Goal: Task Accomplishment & Management: Manage account settings

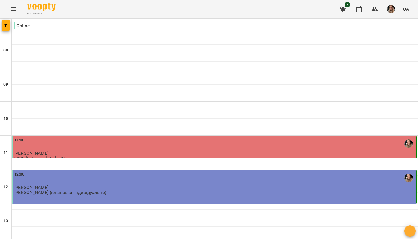
scroll to position [251, 0]
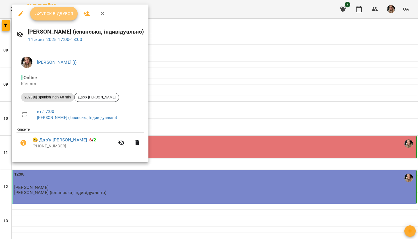
click at [62, 20] on button "Урок відбувся" at bounding box center [54, 14] width 48 height 14
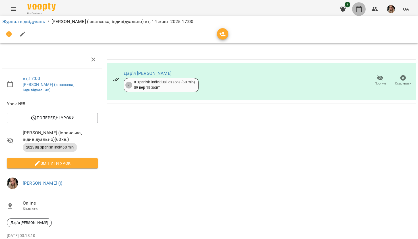
click at [359, 11] on icon "button" at bounding box center [358, 9] width 7 height 7
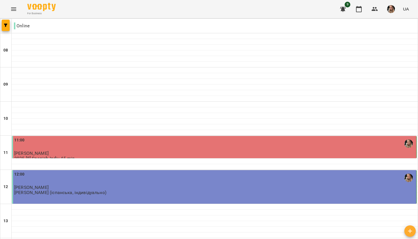
scroll to position [248, 0]
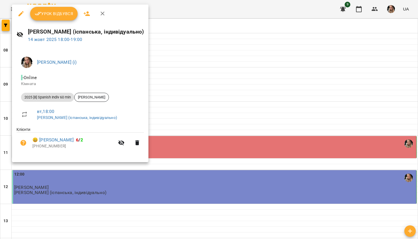
click at [61, 13] on span "Урок відбувся" at bounding box center [54, 13] width 39 height 7
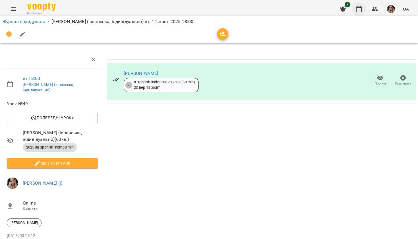
click at [358, 12] on button "button" at bounding box center [359, 9] width 14 height 14
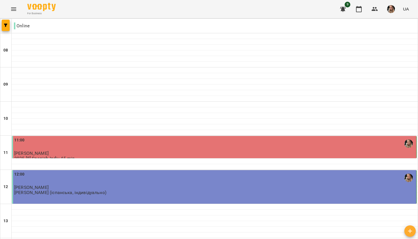
scroll to position [244, 0]
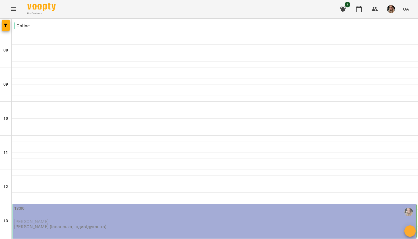
scroll to position [284, 0]
